Goal: Task Accomplishment & Management: Use online tool/utility

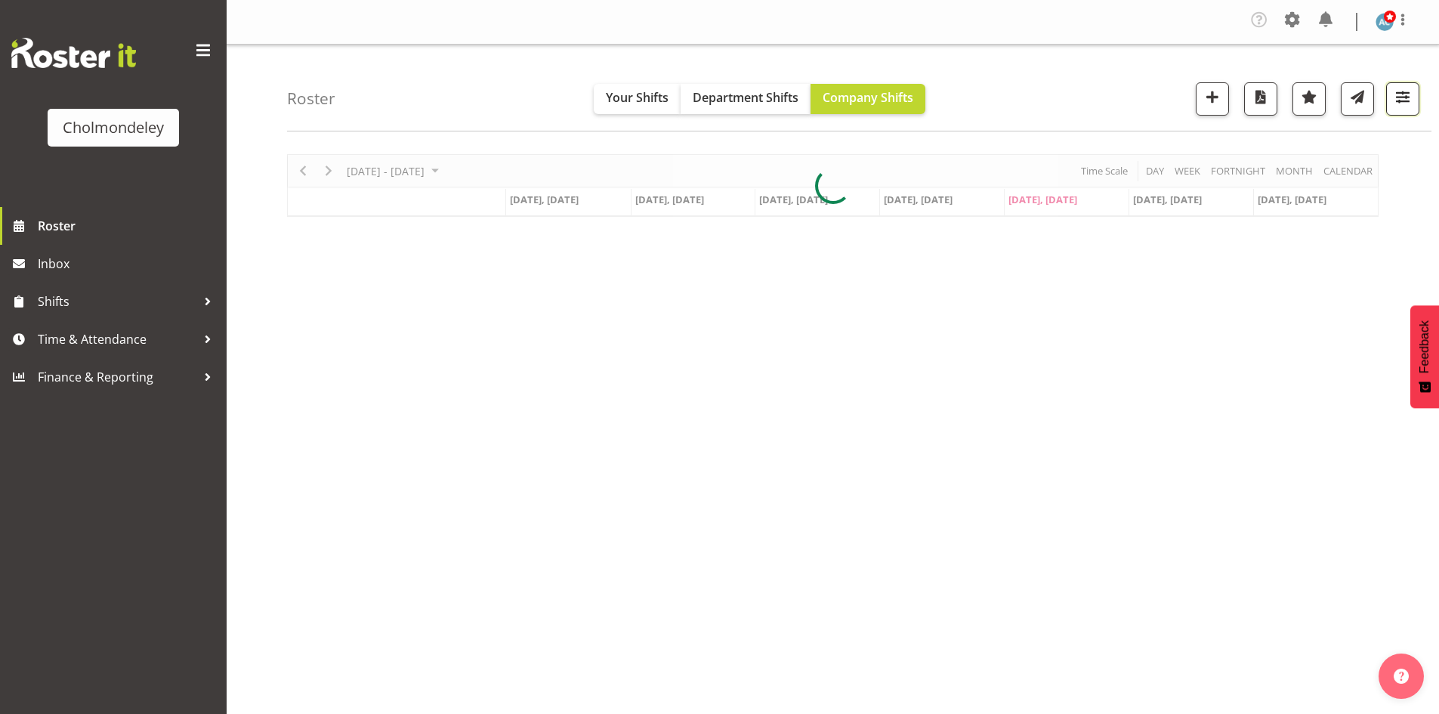
click at [1400, 111] on button "button" at bounding box center [1403, 98] width 33 height 33
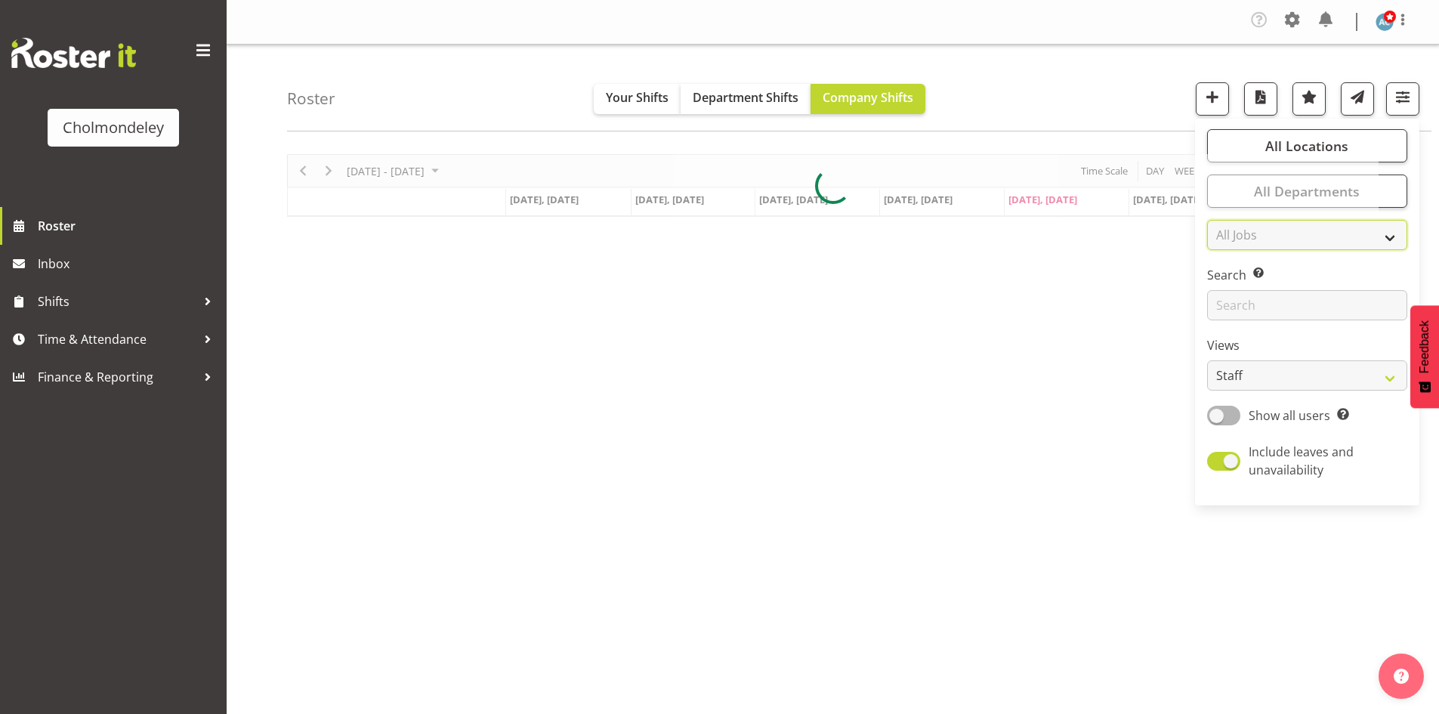
click at [1354, 231] on div "Roster Your Shifts Department Shifts Company Shifts All Locations [GEOGRAPHIC_D…" at bounding box center [833, 396] width 1213 height 703
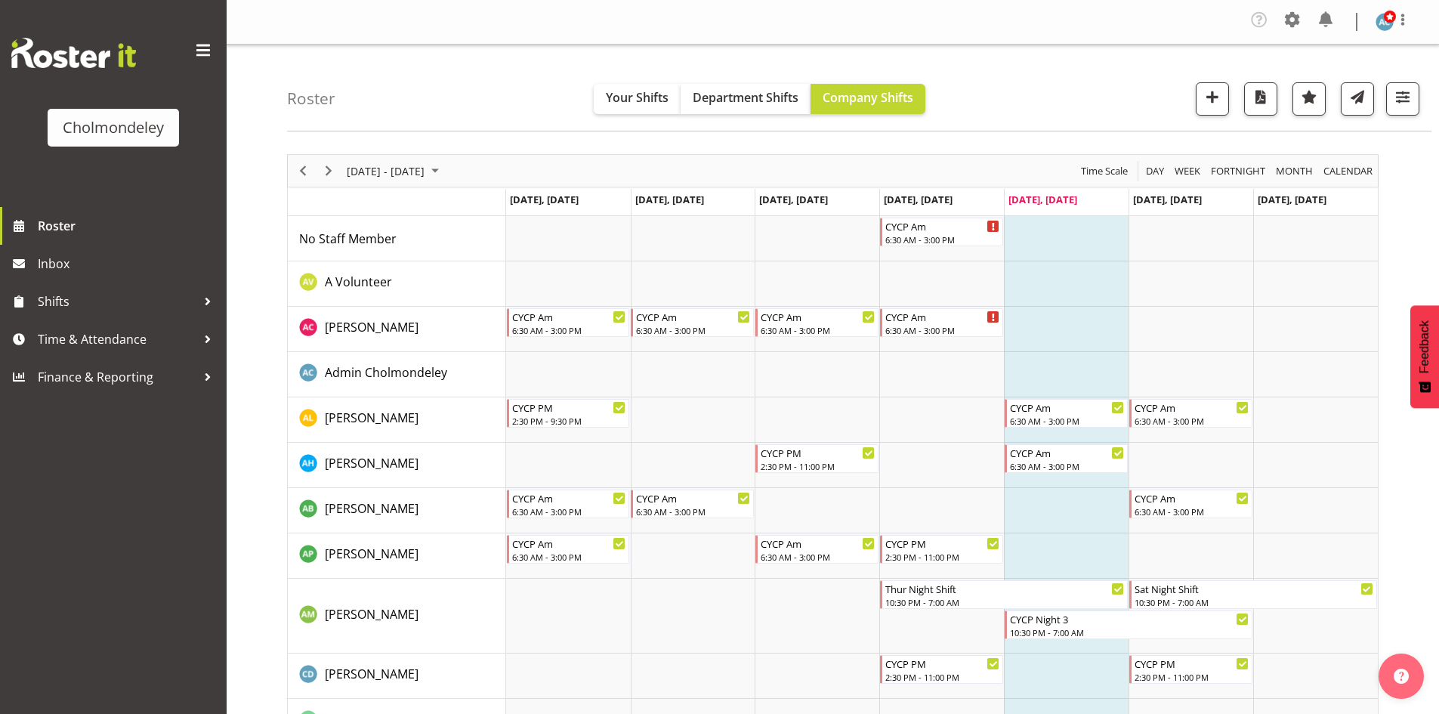
click at [1388, 107] on button "button" at bounding box center [1403, 98] width 33 height 33
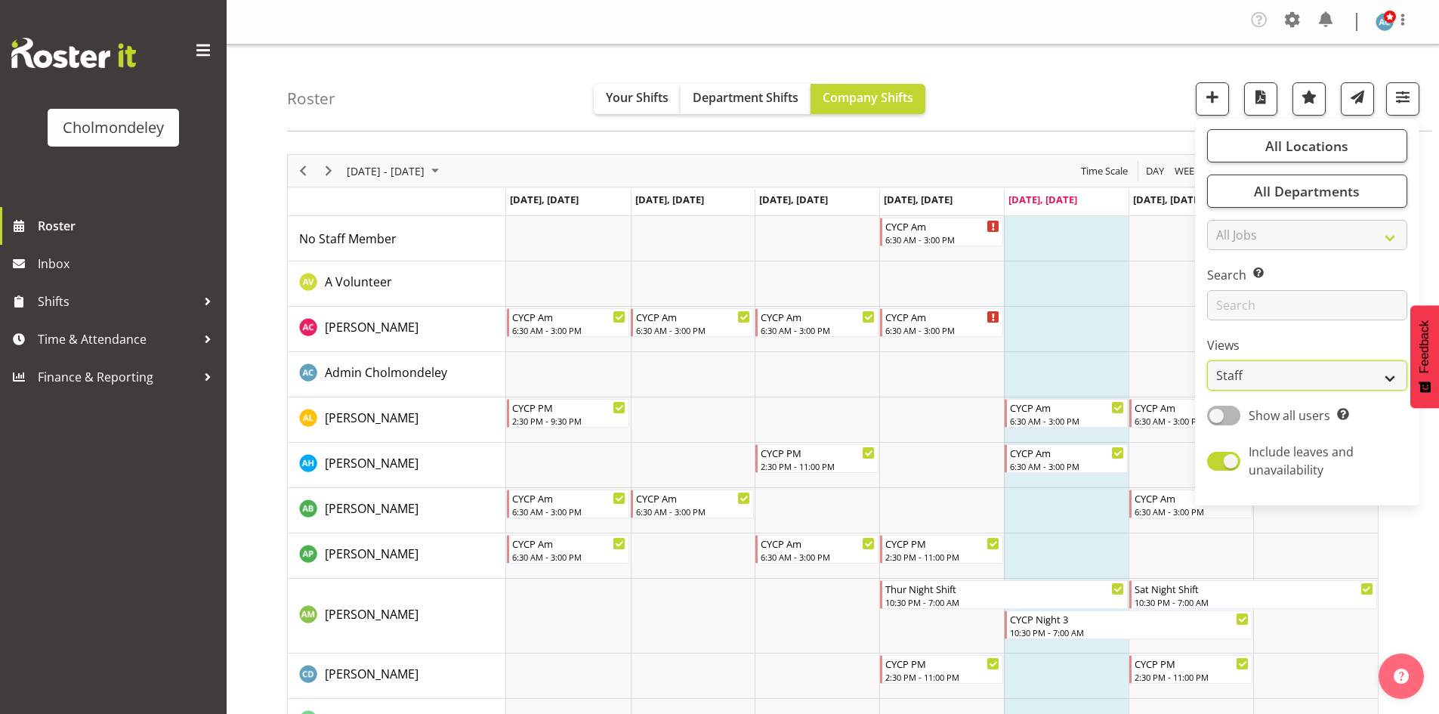
click at [1314, 382] on select "Staff Role Shift - Horizontal Shift - Vertical Staff - Location" at bounding box center [1308, 375] width 200 height 30
click at [1208, 360] on select "Staff Role Shift - Horizontal Shift - Vertical Staff - Location" at bounding box center [1308, 375] width 200 height 30
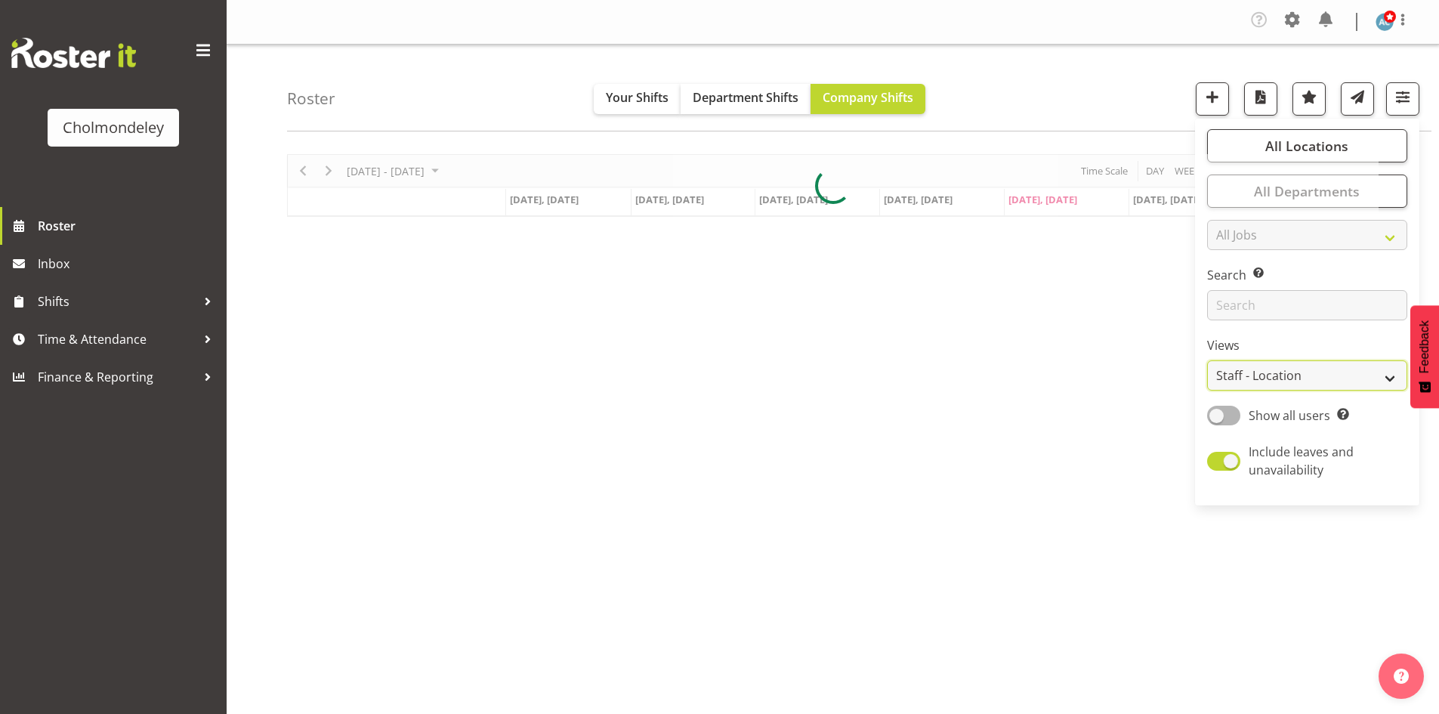
click at [1305, 373] on select "Staff Role Shift - Horizontal Shift - Vertical Staff - Location" at bounding box center [1308, 375] width 200 height 30
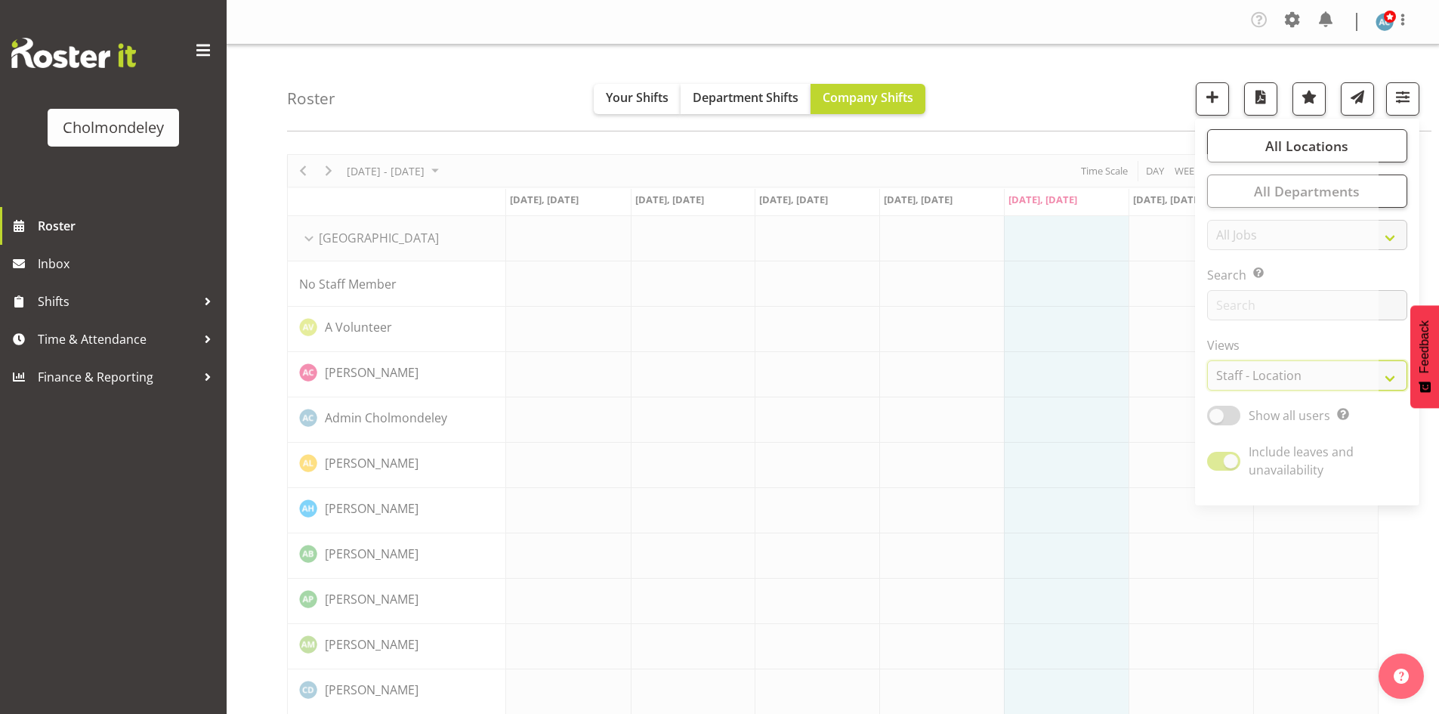
select select "shift"
click at [1208, 360] on select "Staff Role Shift - Horizontal Shift - Vertical Staff - Location" at bounding box center [1308, 375] width 200 height 30
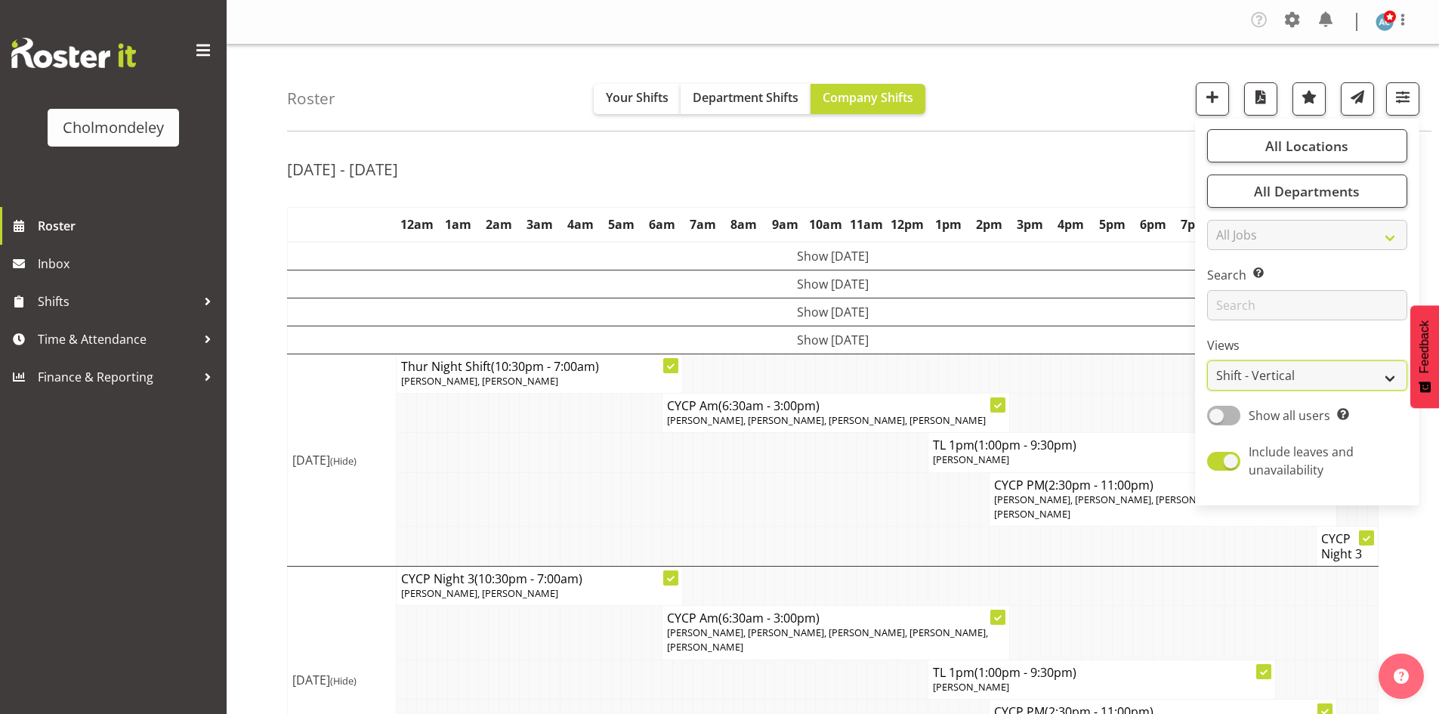
click at [1320, 372] on select "Staff Role Shift - Horizontal Shift - Vertical Staff - Location" at bounding box center [1308, 375] width 200 height 30
click at [1015, 153] on div "[DATE] - [DATE] [DATE] - [DATE] [DATE] Day Week Fortnight Month calendar Month …" at bounding box center [863, 521] width 1152 height 756
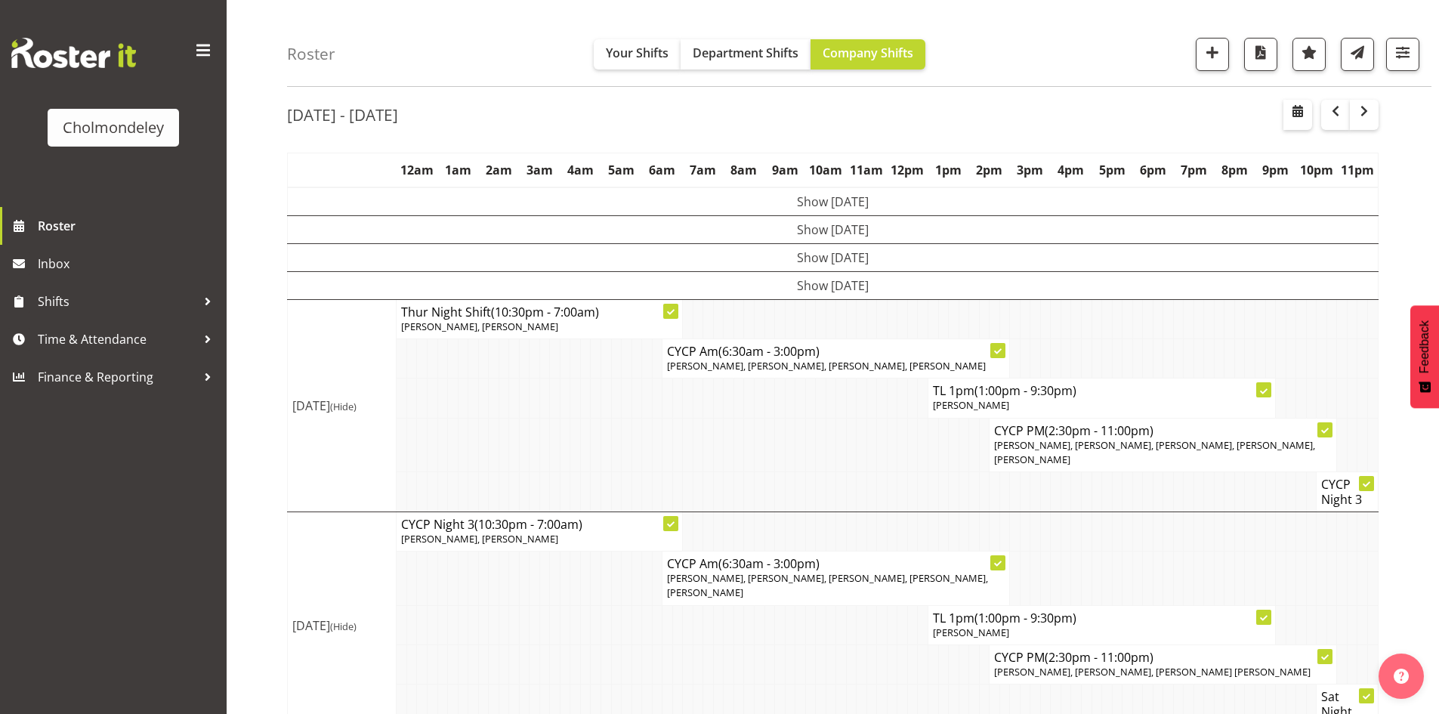
scroll to position [126, 0]
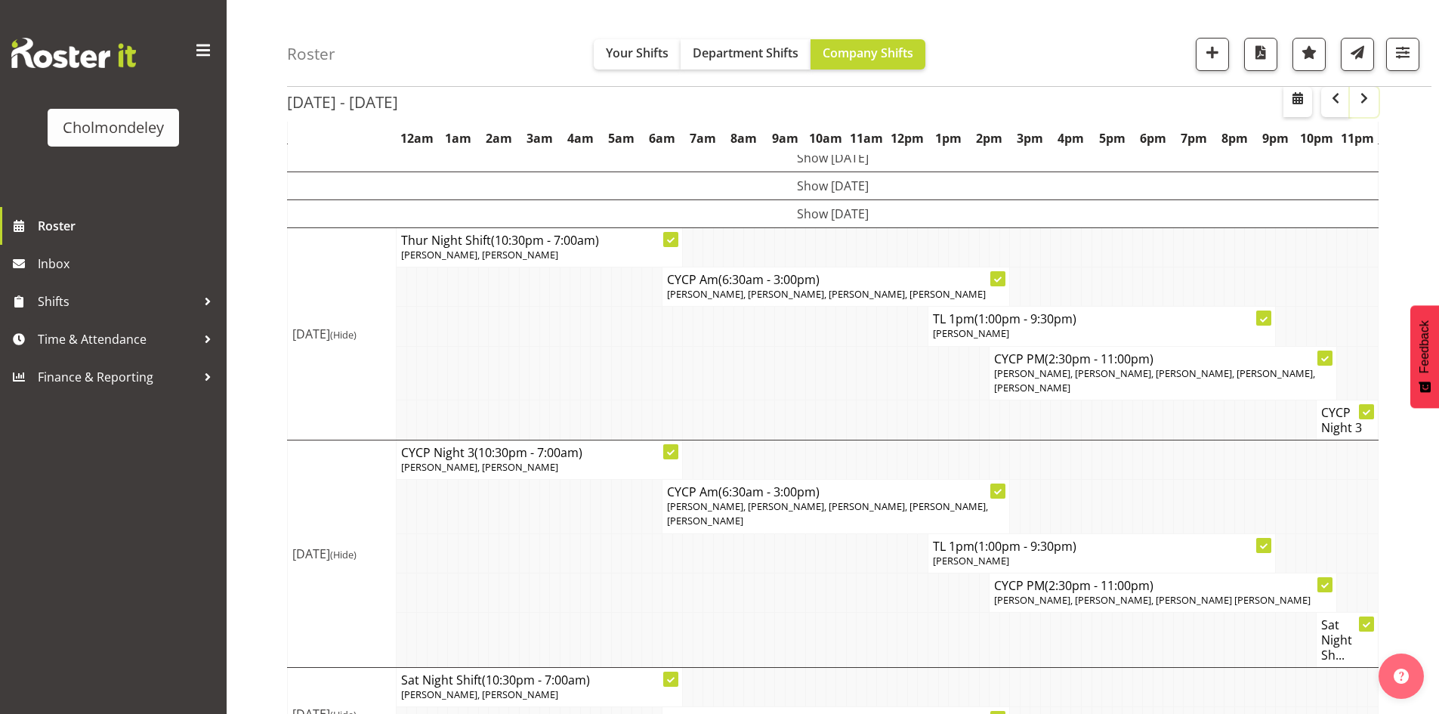
click at [1361, 100] on span "button" at bounding box center [1365, 98] width 18 height 18
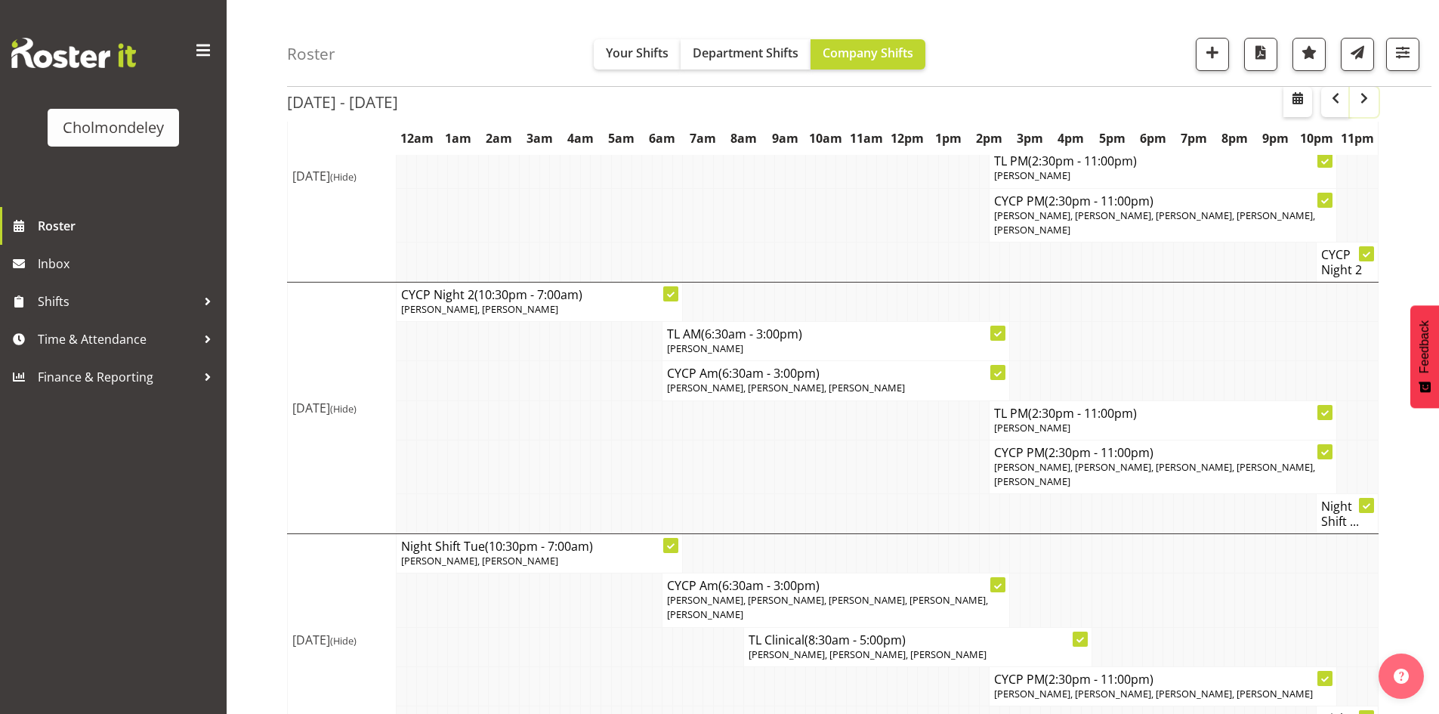
scroll to position [453, 0]
